Goal: Task Accomplishment & Management: Use online tool/utility

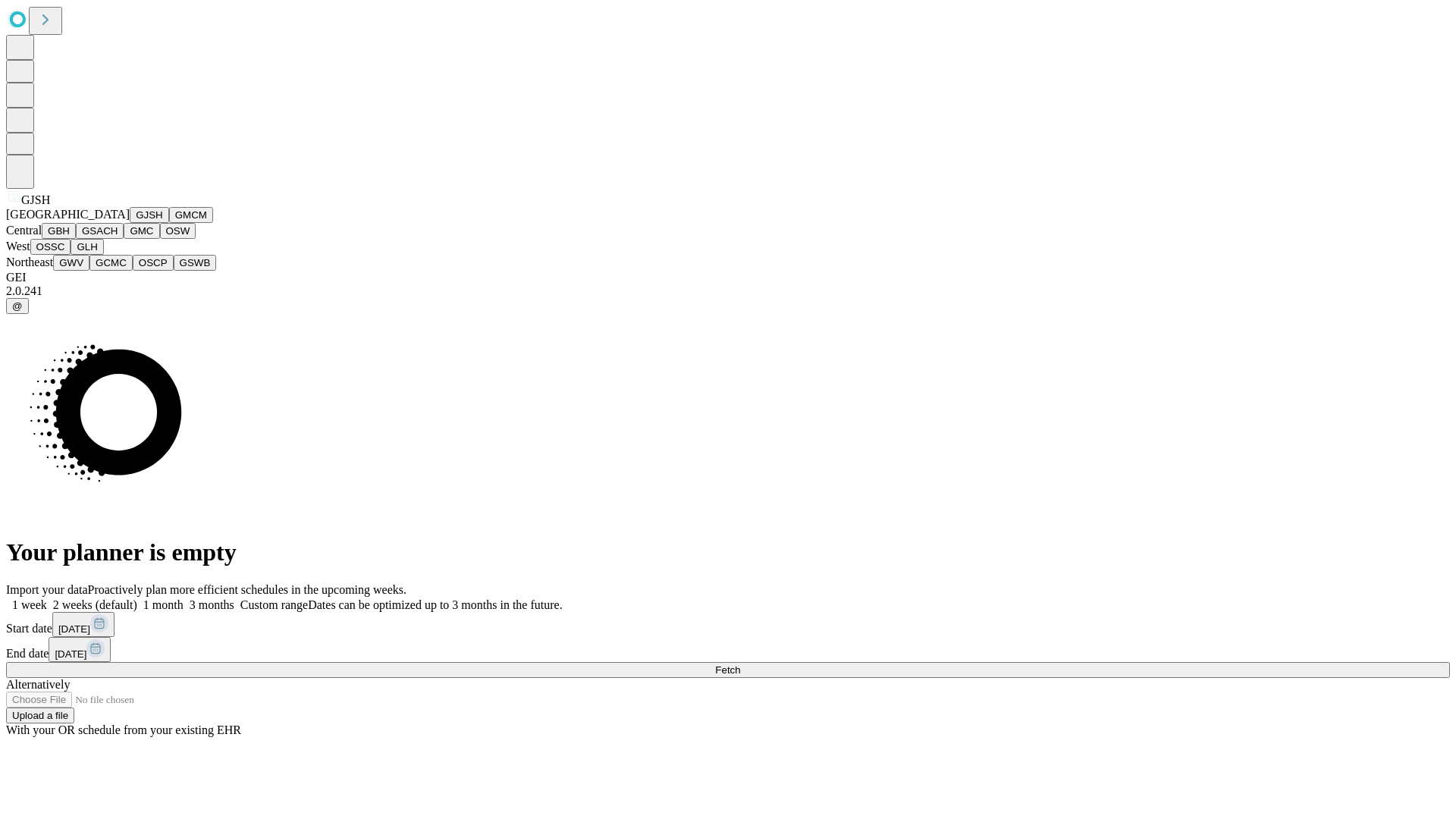
click at [130, 223] on button "GJSH" at bounding box center [149, 215] width 40 height 16
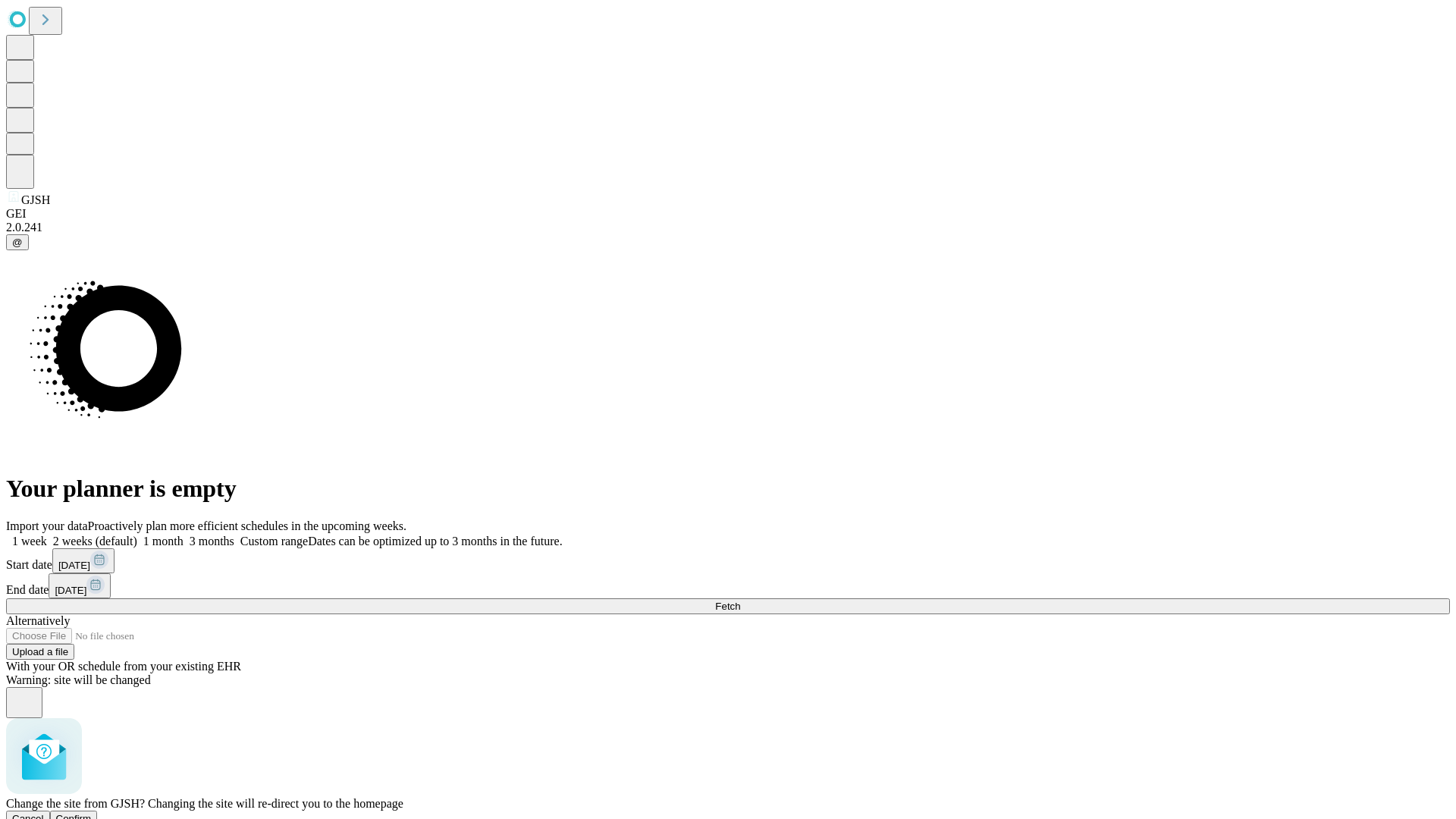
click at [92, 813] on span "Confirm" at bounding box center [73, 818] width 36 height 11
click at [183, 535] on label "1 month" at bounding box center [160, 541] width 47 height 13
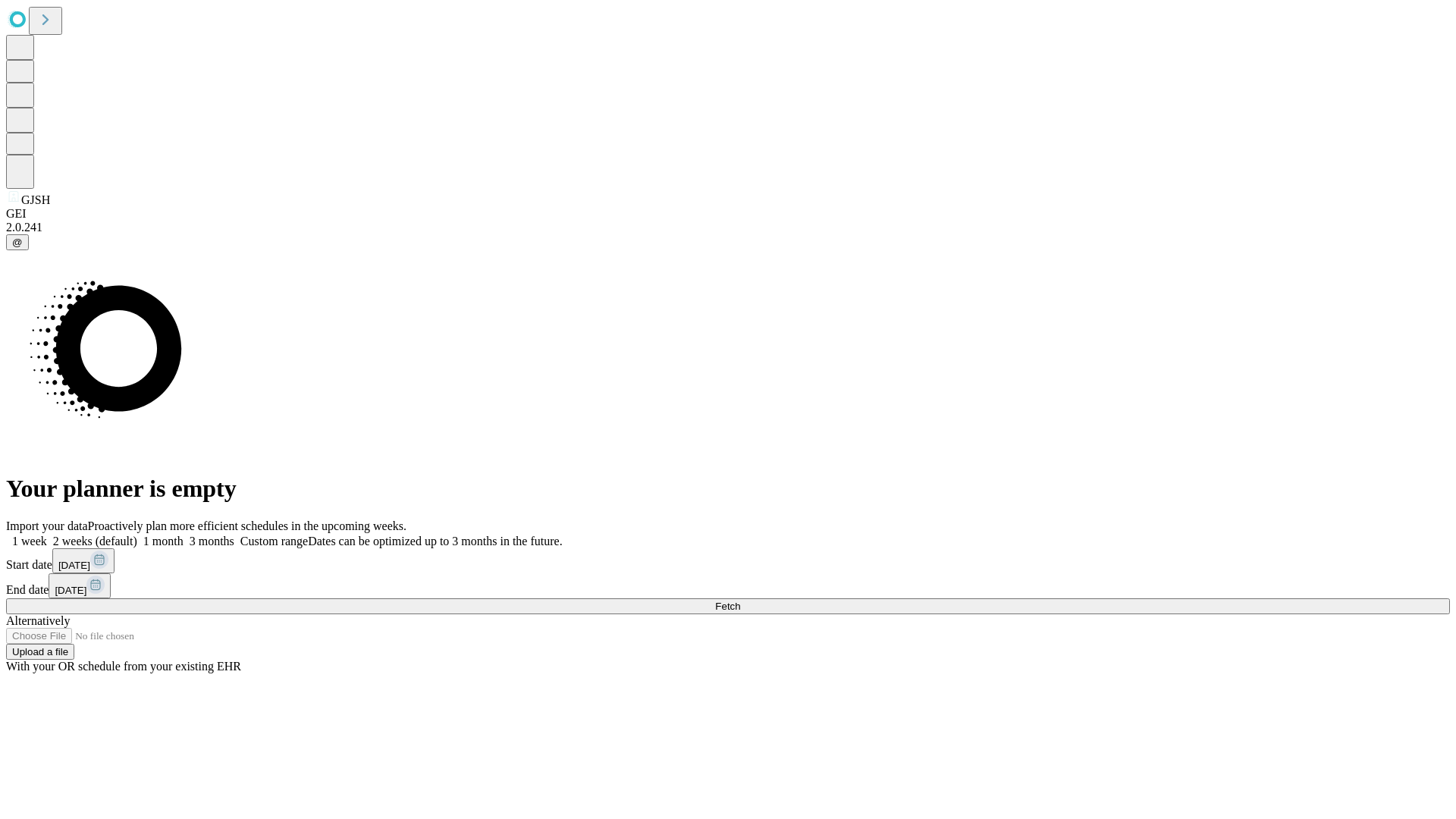
click at [740, 600] on span "Fetch" at bounding box center [728, 606] width 25 height 11
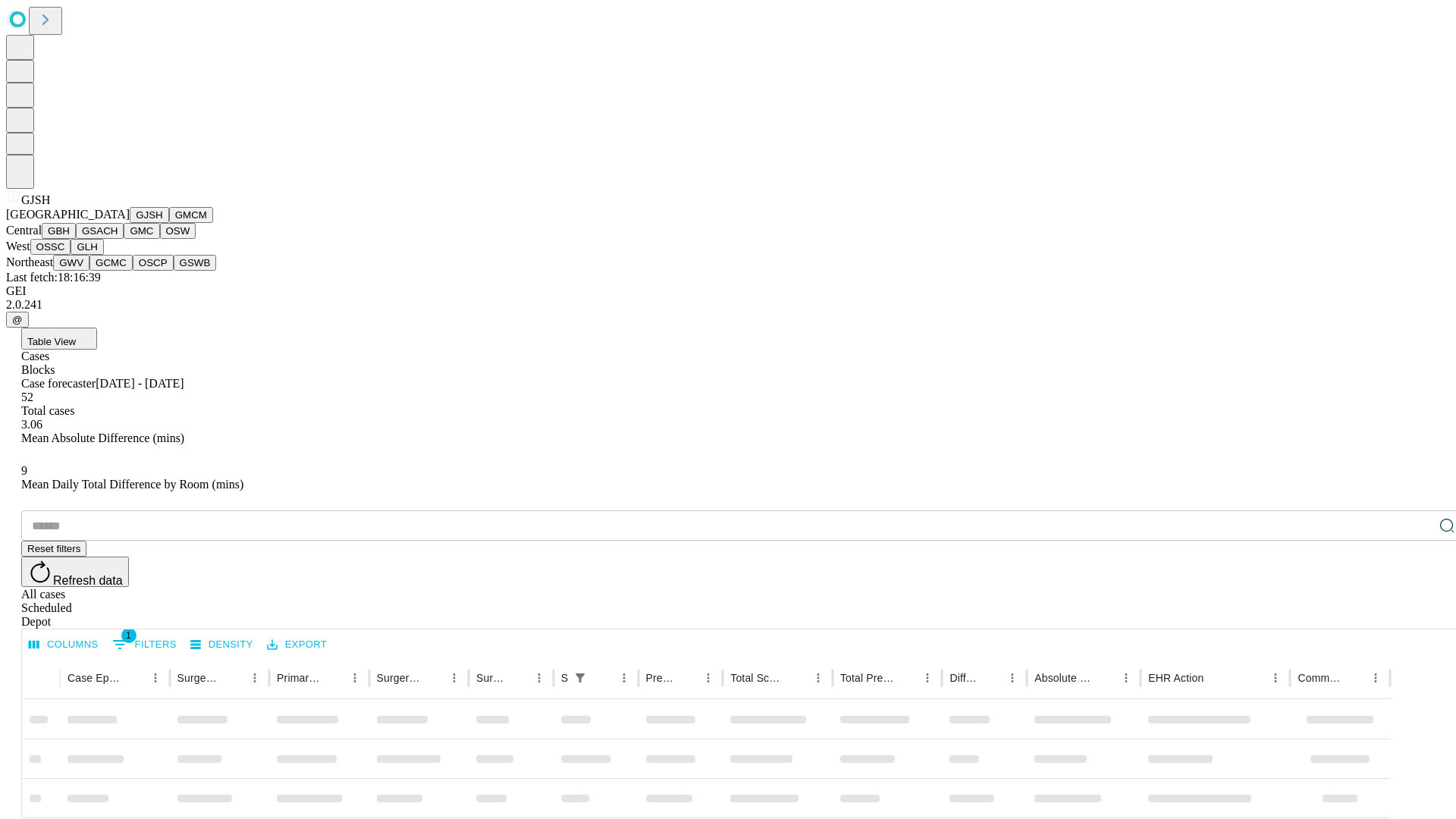
click at [169, 223] on button "GMCM" at bounding box center [191, 215] width 44 height 16
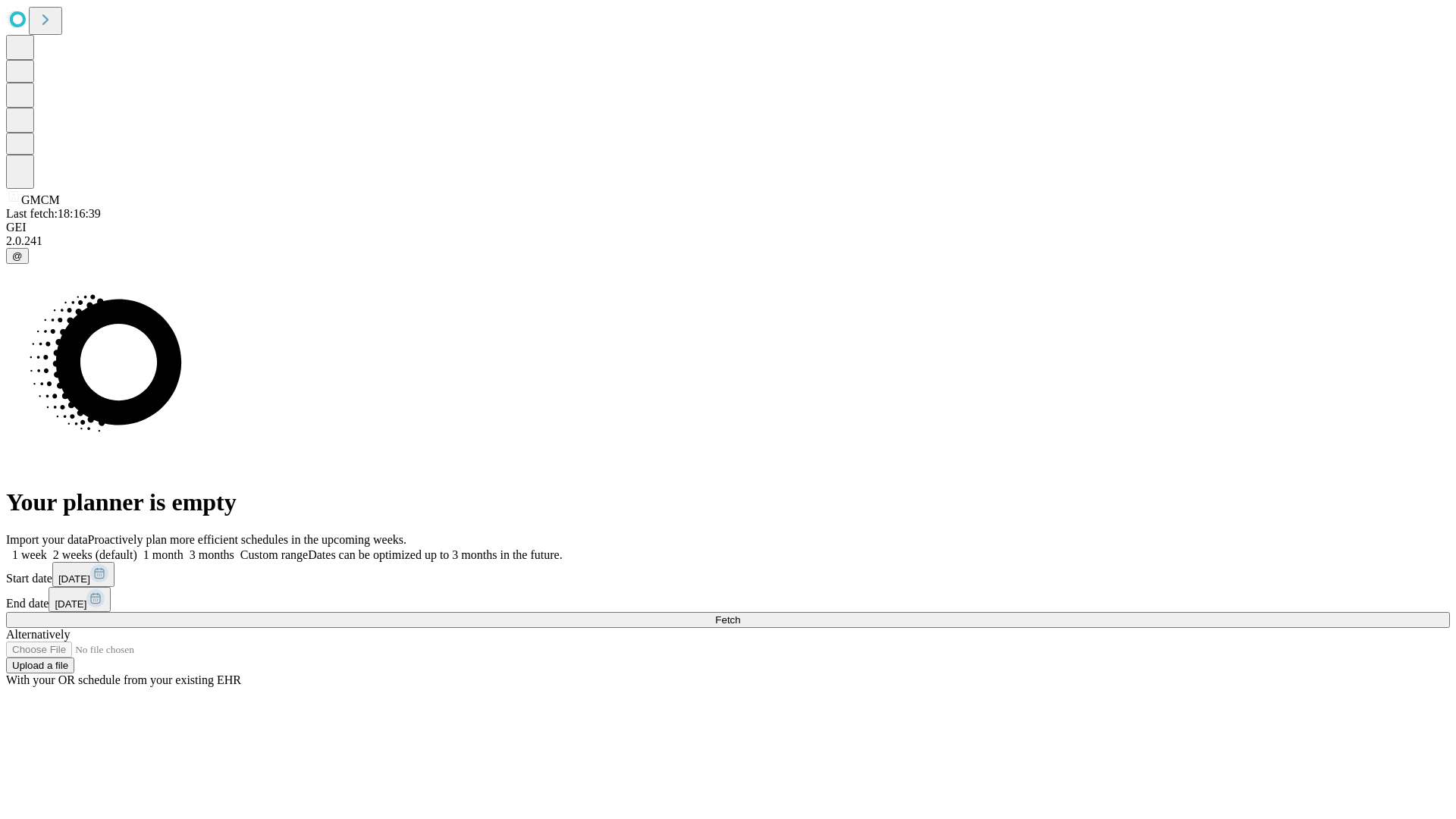
click at [183, 548] on label "1 month" at bounding box center [160, 554] width 47 height 13
click at [740, 614] on span "Fetch" at bounding box center [728, 620] width 25 height 11
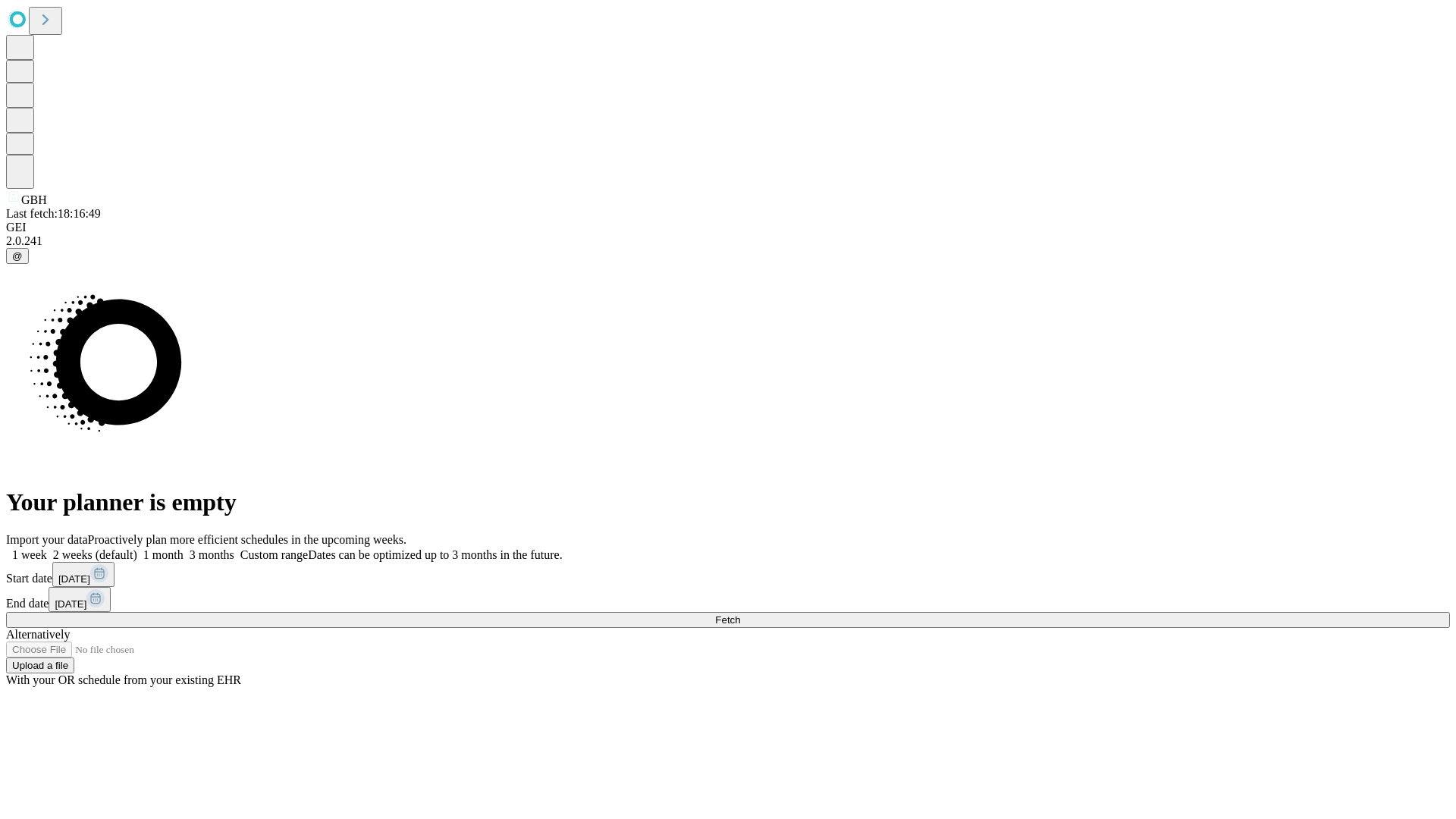
click at [740, 614] on span "Fetch" at bounding box center [728, 620] width 25 height 11
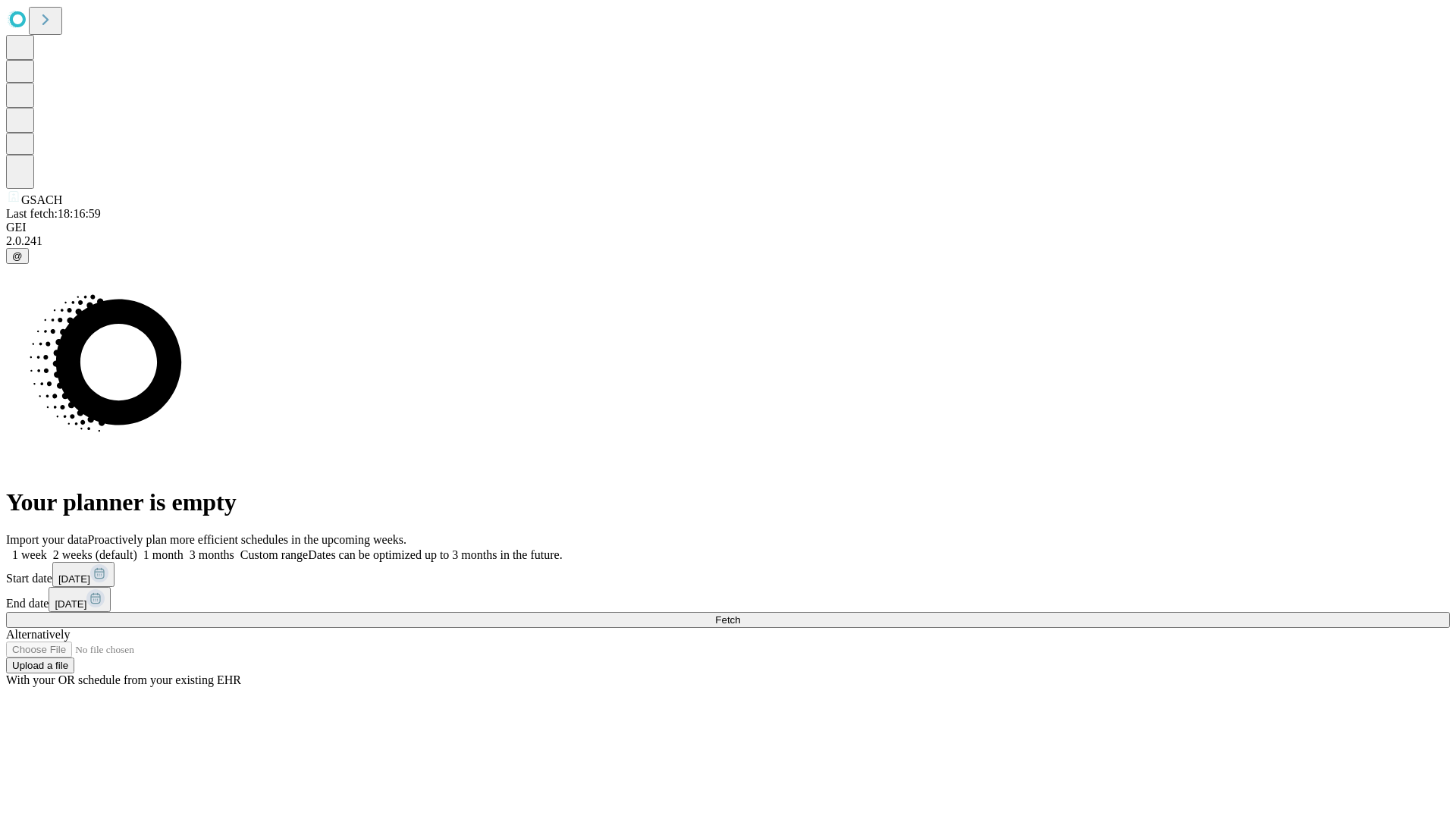
click at [183, 548] on label "1 month" at bounding box center [160, 554] width 47 height 13
click at [740, 614] on span "Fetch" at bounding box center [728, 620] width 25 height 11
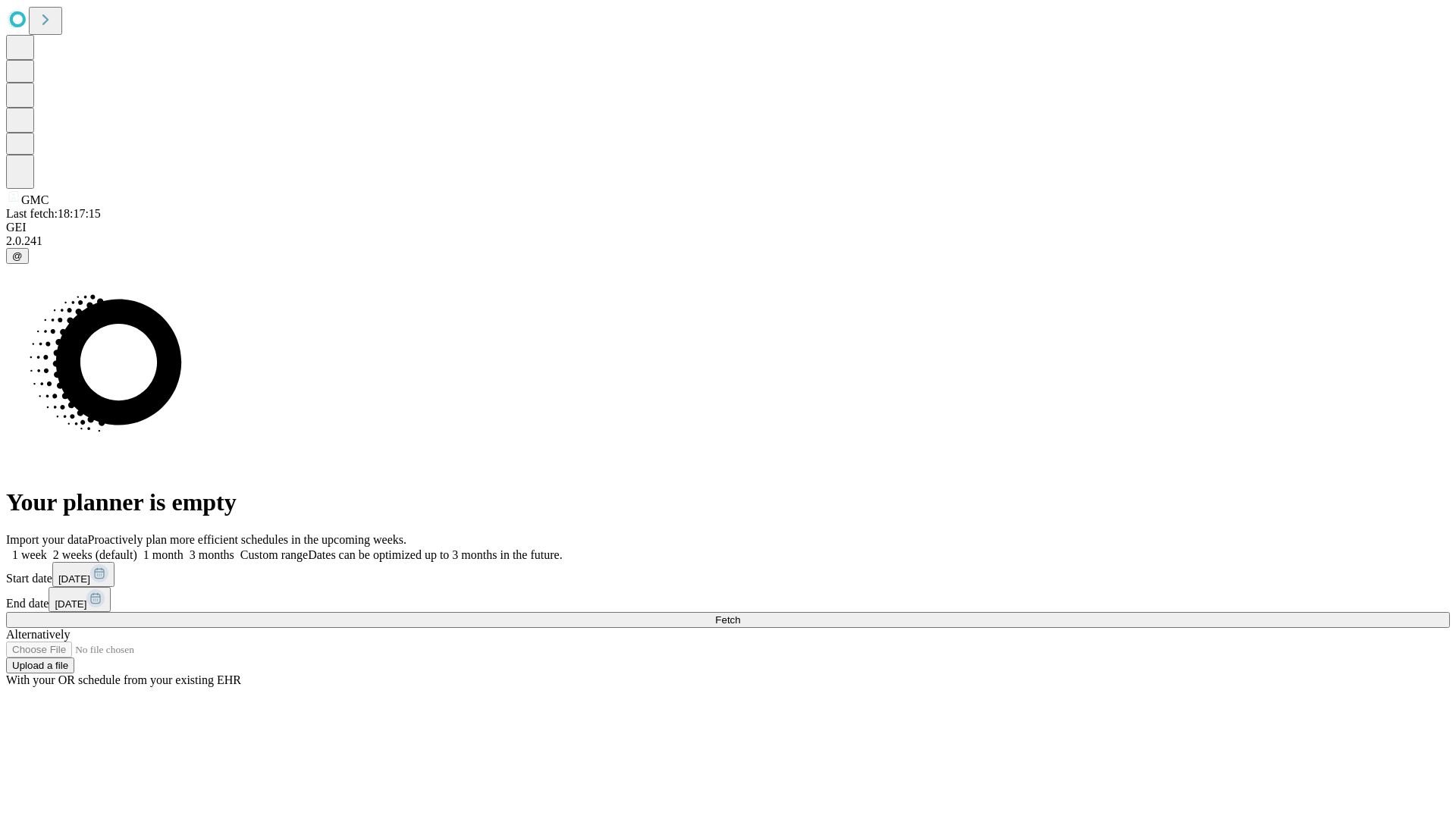
click at [183, 548] on label "1 month" at bounding box center [160, 554] width 47 height 13
click at [740, 614] on span "Fetch" at bounding box center [728, 620] width 25 height 11
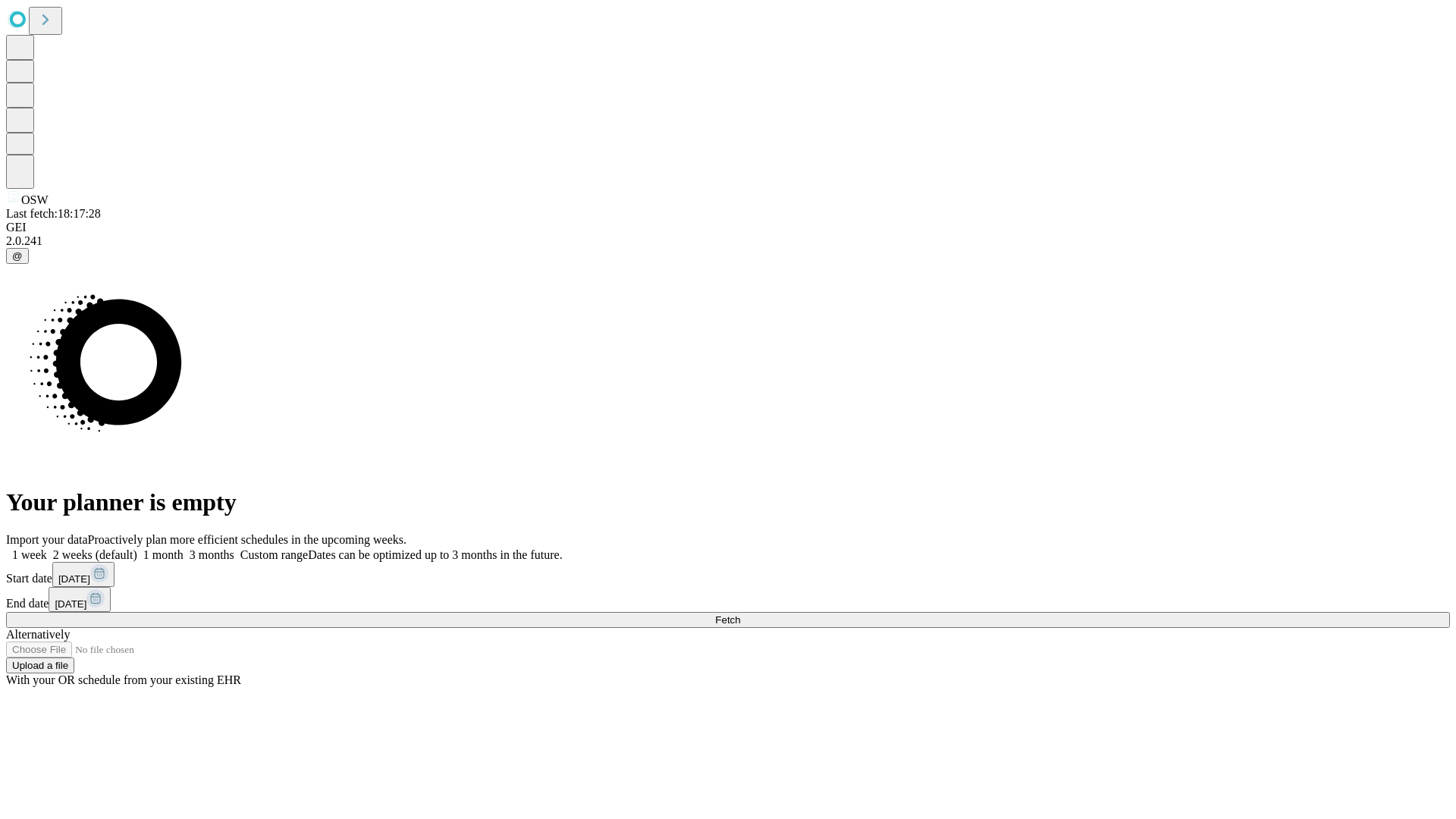
click at [183, 548] on label "1 month" at bounding box center [160, 554] width 47 height 13
click at [740, 614] on span "Fetch" at bounding box center [728, 620] width 25 height 11
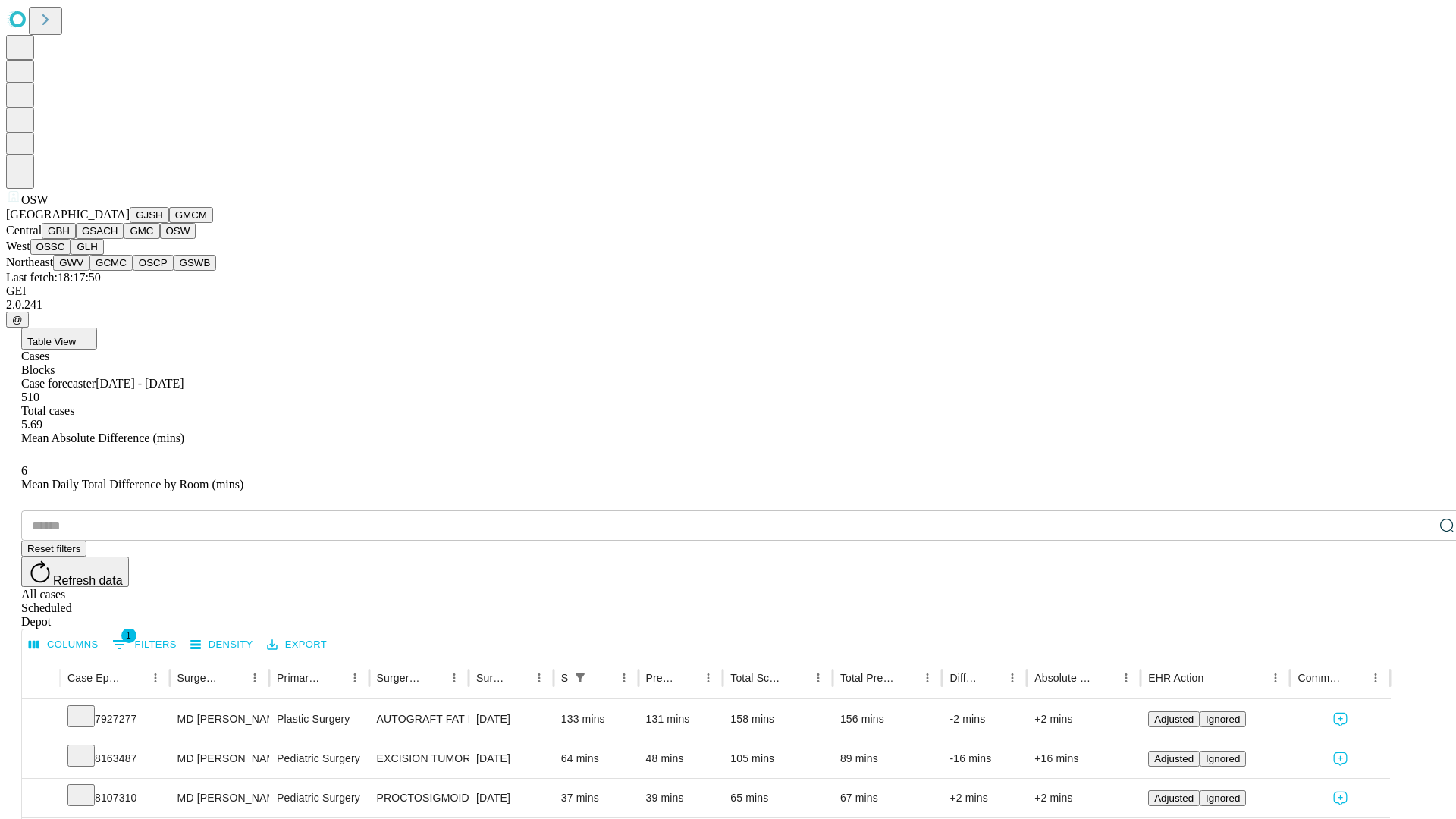
click at [71, 255] on button "OSSC" at bounding box center [51, 246] width 41 height 16
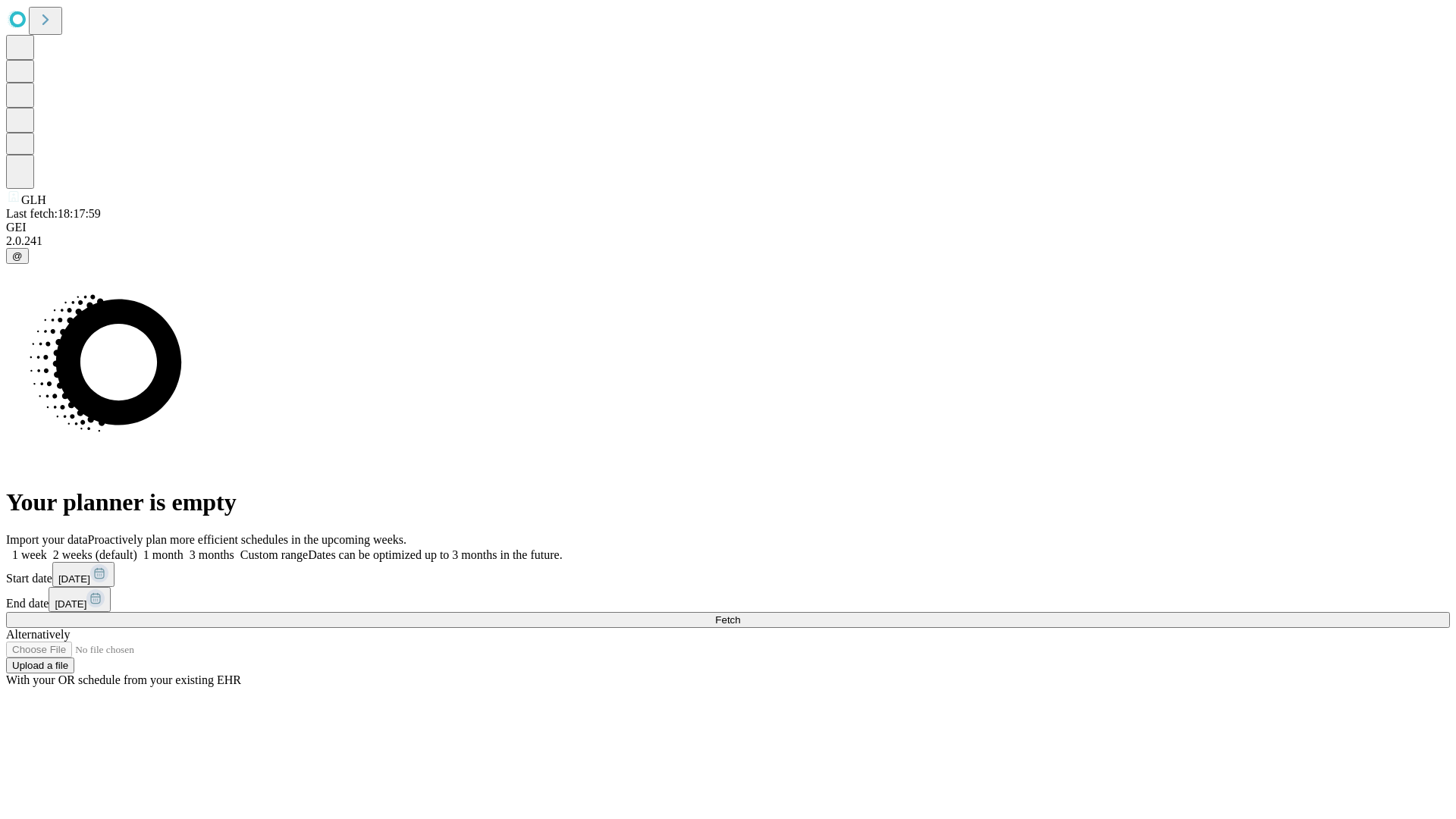
click at [740, 614] on span "Fetch" at bounding box center [728, 620] width 25 height 11
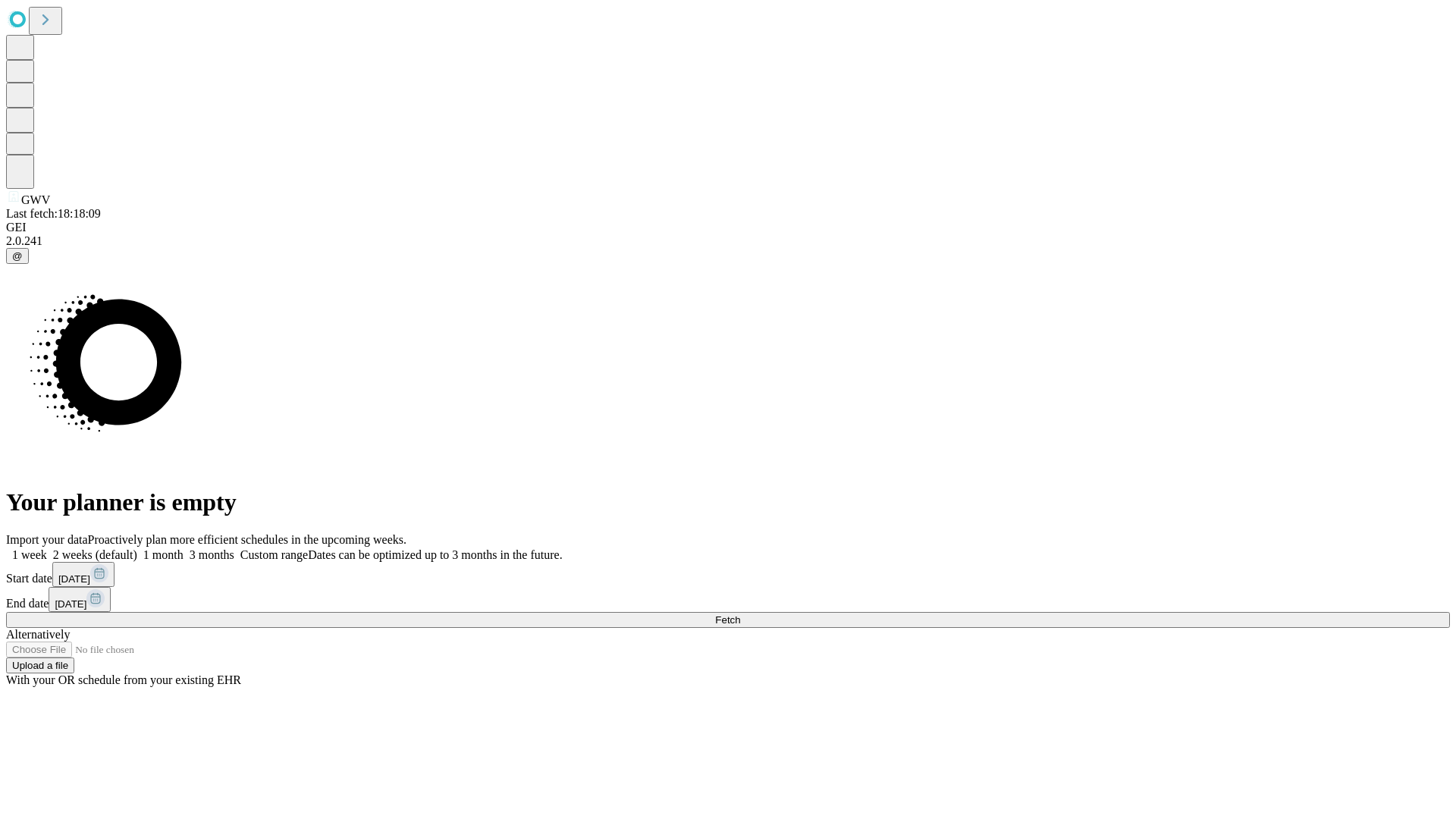
click at [183, 548] on label "1 month" at bounding box center [160, 554] width 47 height 13
click at [740, 614] on span "Fetch" at bounding box center [728, 620] width 25 height 11
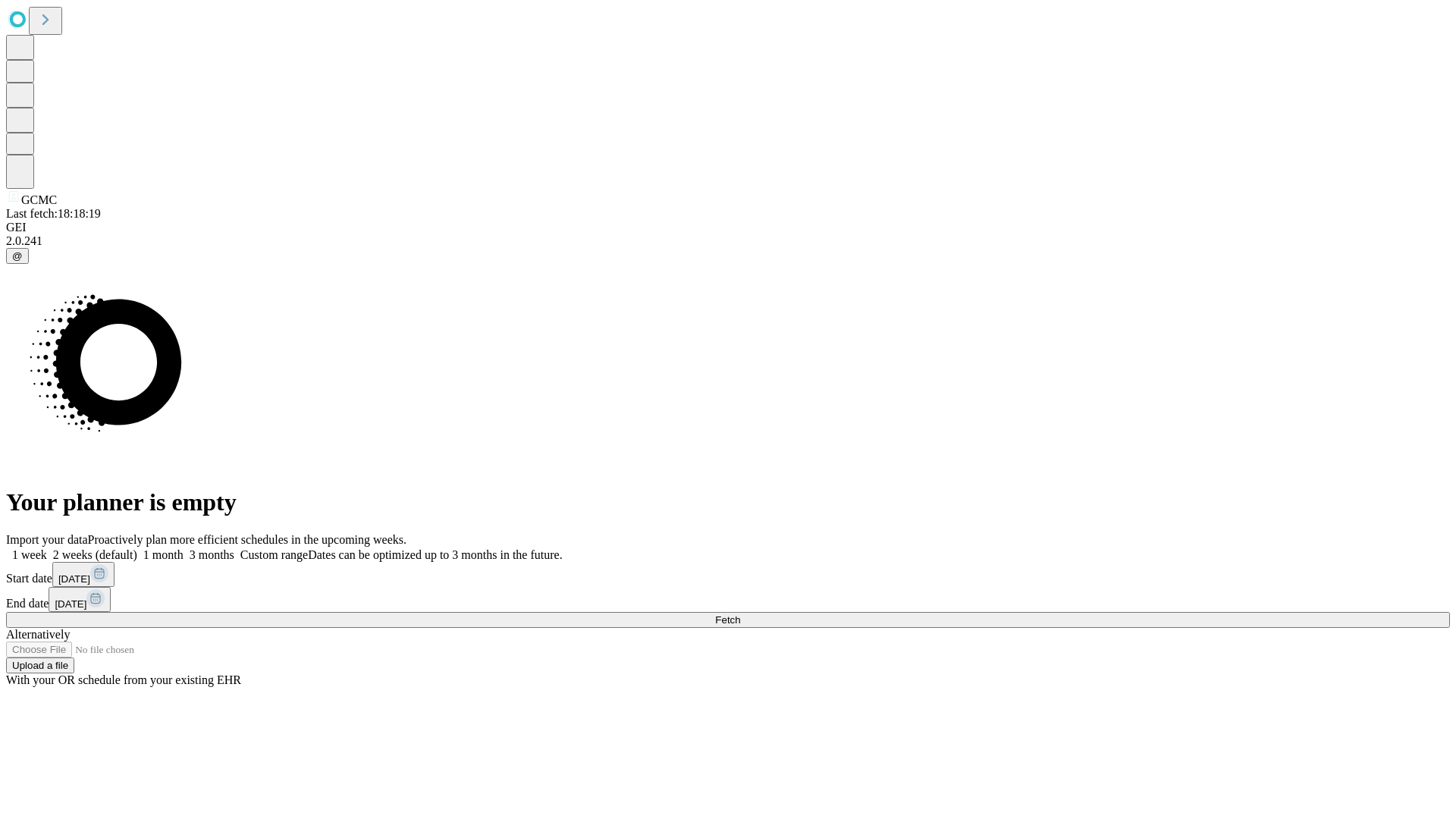
click at [183, 548] on label "1 month" at bounding box center [160, 554] width 47 height 13
click at [740, 614] on span "Fetch" at bounding box center [728, 620] width 25 height 11
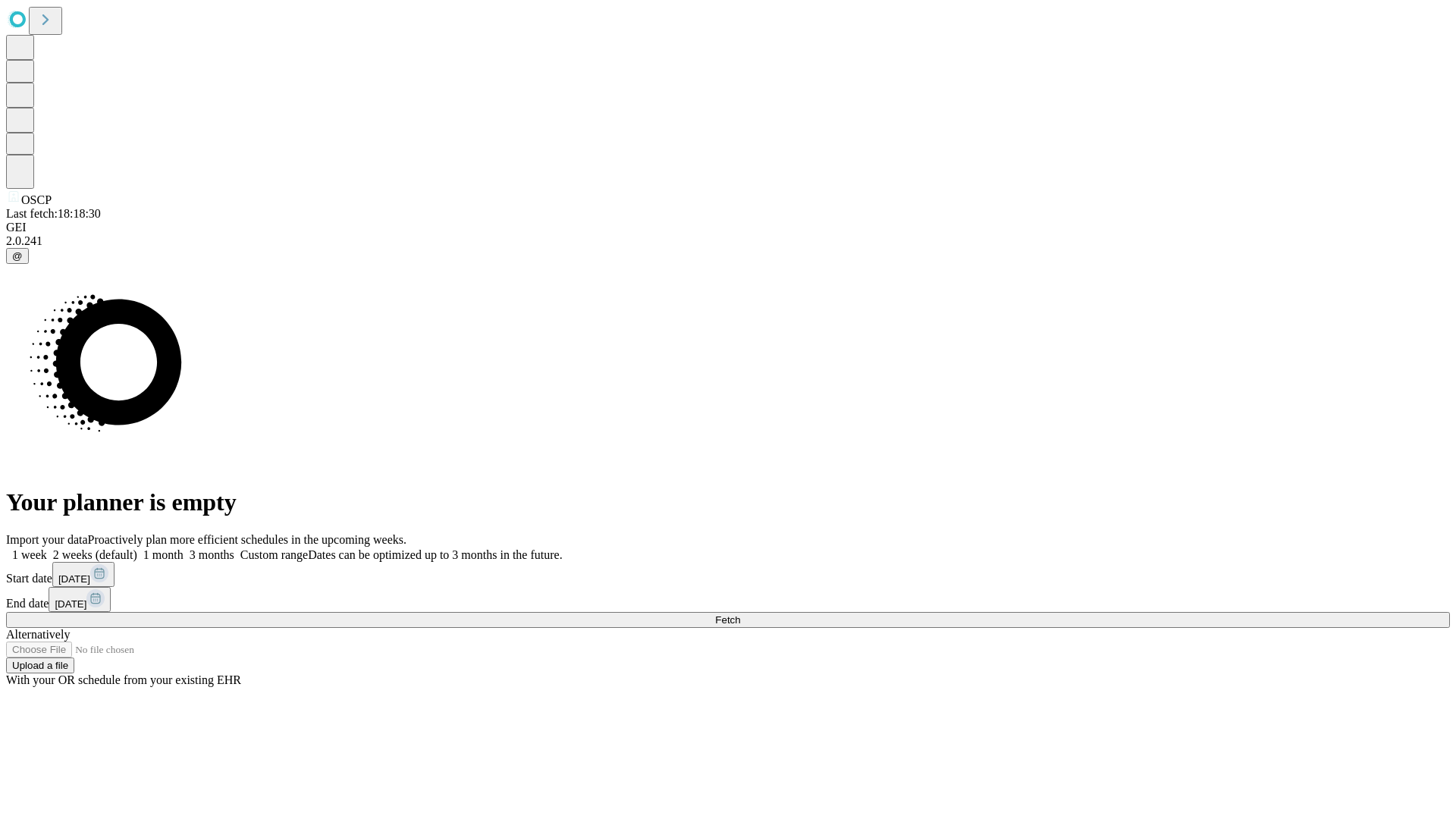
click at [183, 548] on label "1 month" at bounding box center [160, 554] width 47 height 13
click at [740, 614] on span "Fetch" at bounding box center [728, 620] width 25 height 11
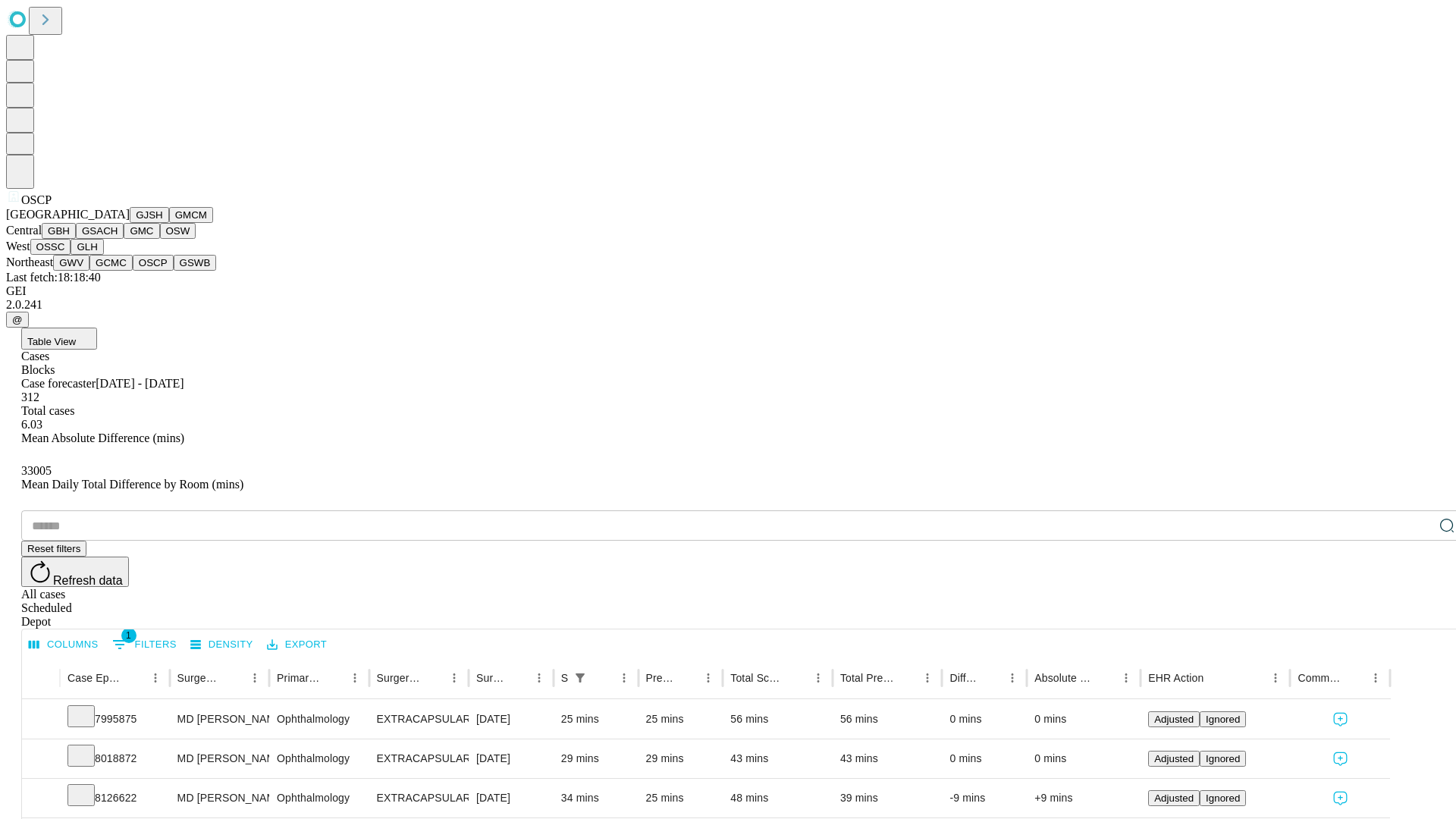
click at [174, 271] on button "GSWB" at bounding box center [195, 263] width 43 height 16
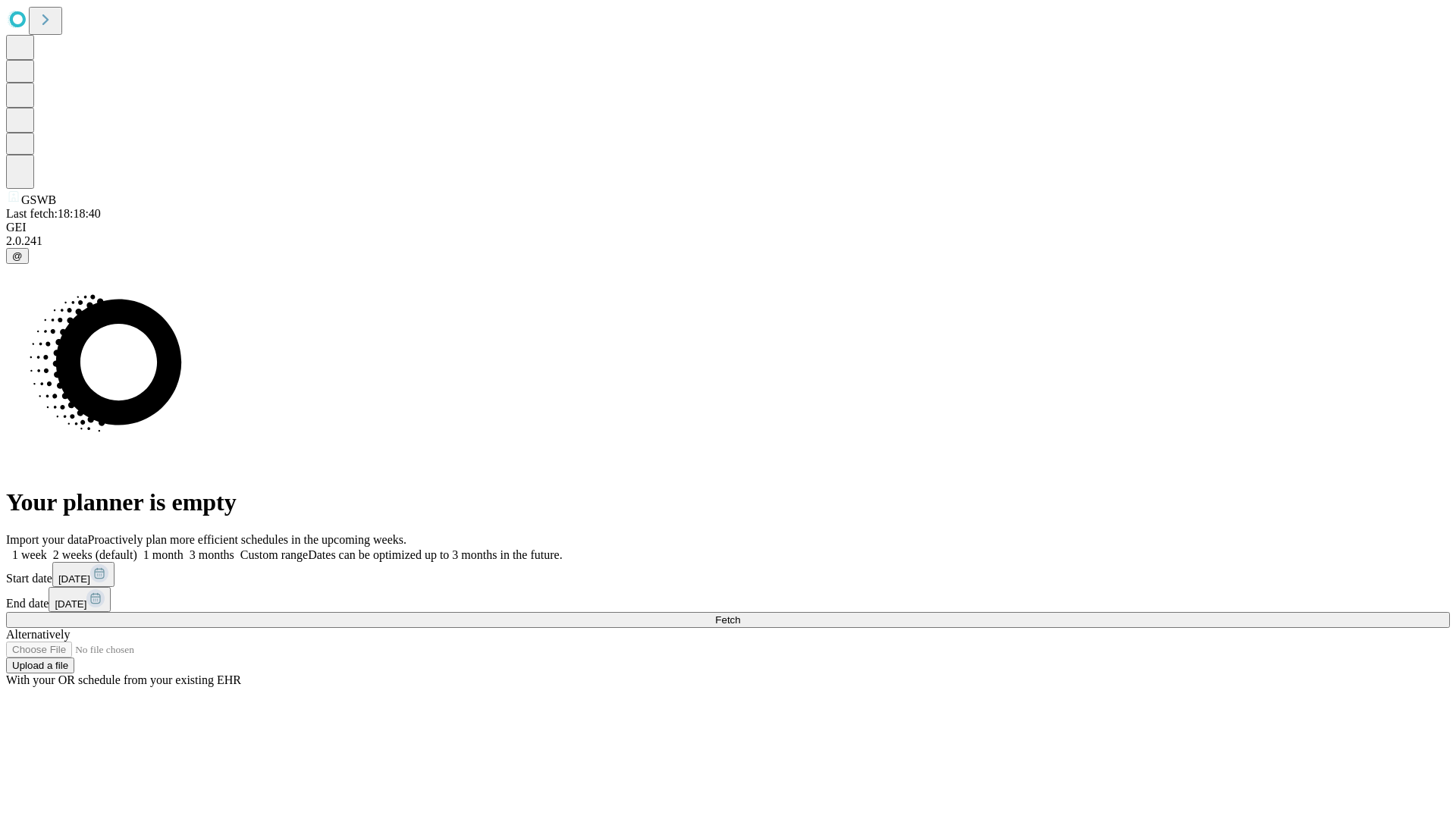
click at [740, 614] on span "Fetch" at bounding box center [728, 620] width 25 height 11
